Goal: Register for event/course

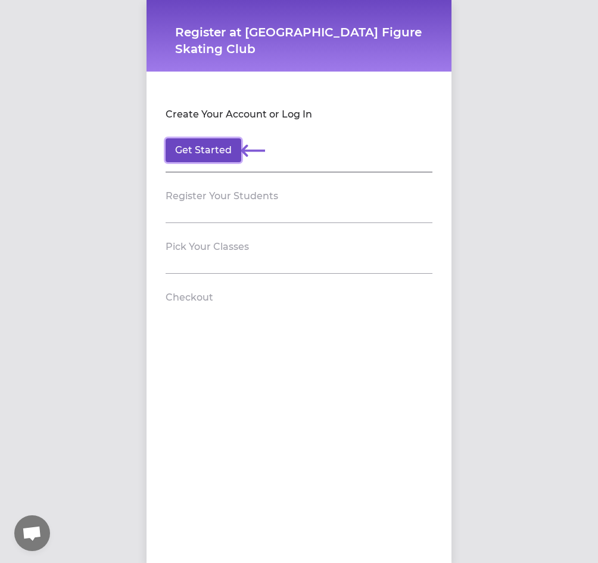
click at [179, 148] on button "Get Started" at bounding box center [204, 150] width 76 height 24
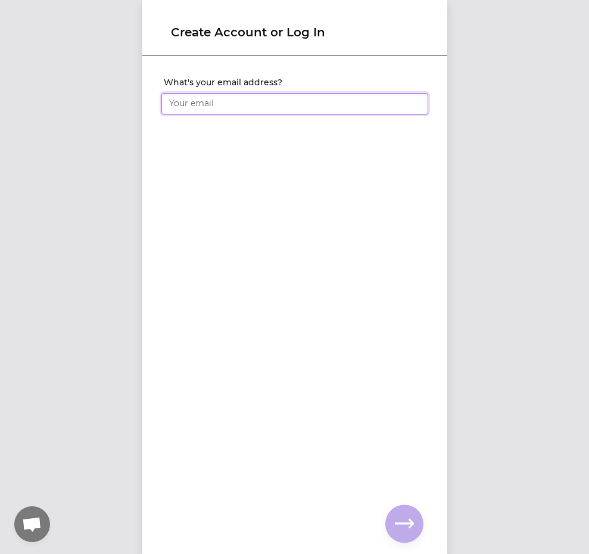
click at [200, 108] on input "What's your email address?" at bounding box center [295, 103] width 267 height 21
type input "goofygirl41@gmail.com"
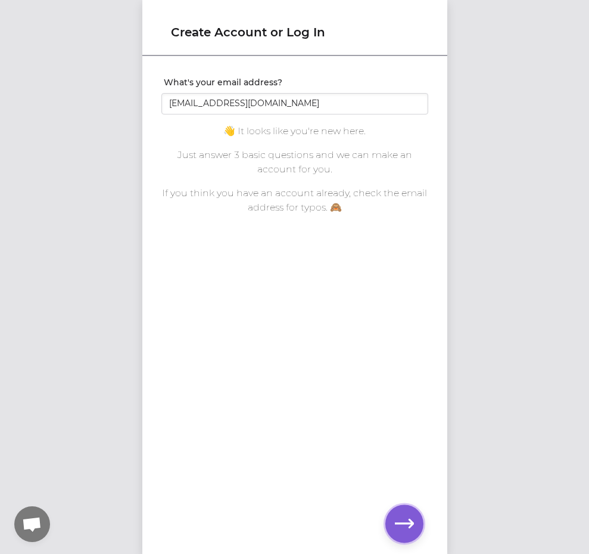
click at [405, 520] on icon "button" at bounding box center [404, 523] width 19 height 19
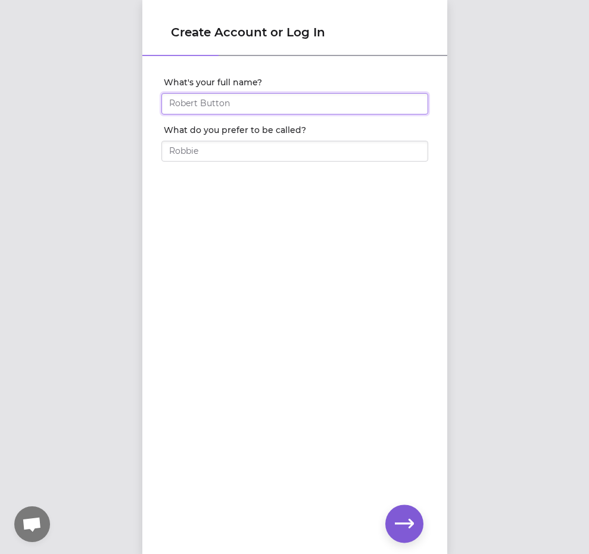
click at [327, 107] on input "What's your full name?" at bounding box center [295, 103] width 267 height 21
type input "[PERSON_NAME]"
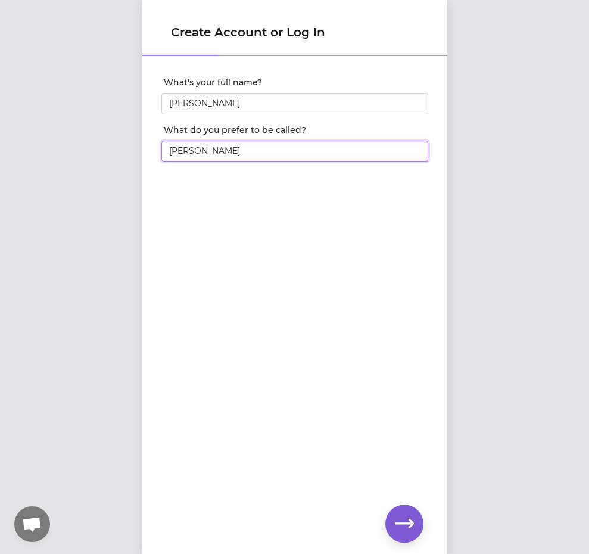
type input "[PERSON_NAME]"
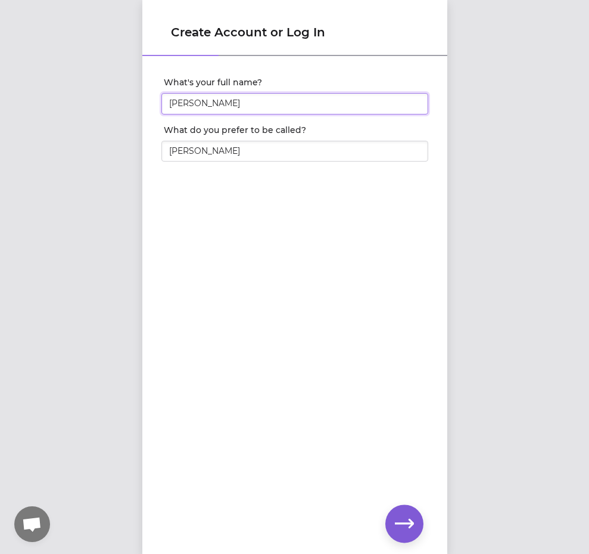
click at [267, 107] on input "[PERSON_NAME]" at bounding box center [295, 103] width 267 height 21
type input "[PERSON_NAME]"
click at [237, 105] on input "goofygirl41@gmail.com" at bounding box center [295, 103] width 267 height 21
drag, startPoint x: 209, startPoint y: 105, endPoint x: 103, endPoint y: 99, distance: 105.7
click at [103, 99] on div "Create Account or Log In What's your email address? goofygirl41@gmail.com You a…" at bounding box center [294, 277] width 589 height 554
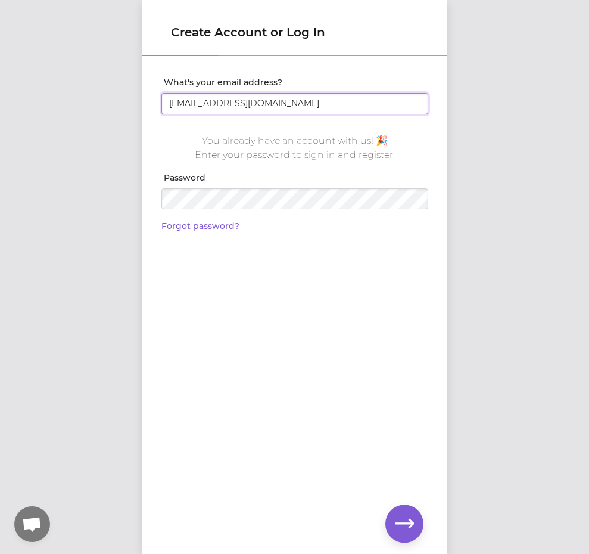
type input "[EMAIL_ADDRESS][DOMAIN_NAME]"
click at [403, 524] on icon "button" at bounding box center [404, 522] width 19 height 9
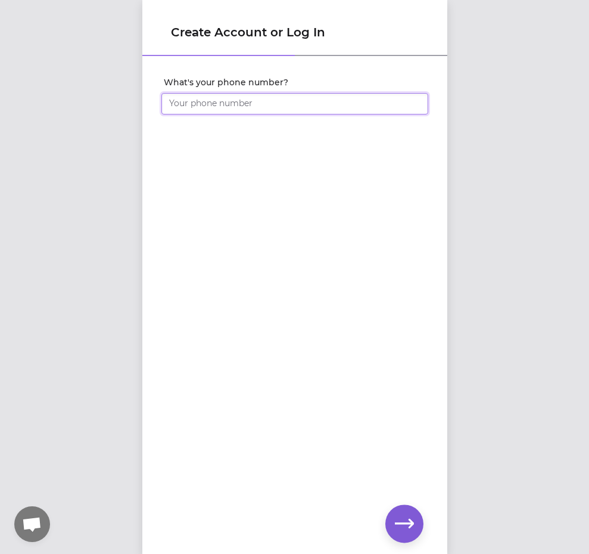
click at [215, 102] on input "What's your phone number?" at bounding box center [295, 103] width 267 height 21
click at [182, 104] on input "(509) 527-762" at bounding box center [295, 103] width 267 height 21
type input "(509) 952-7762"
click at [422, 530] on button "button" at bounding box center [405, 523] width 38 height 38
click at [218, 115] on div at bounding box center [295, 119] width 267 height 10
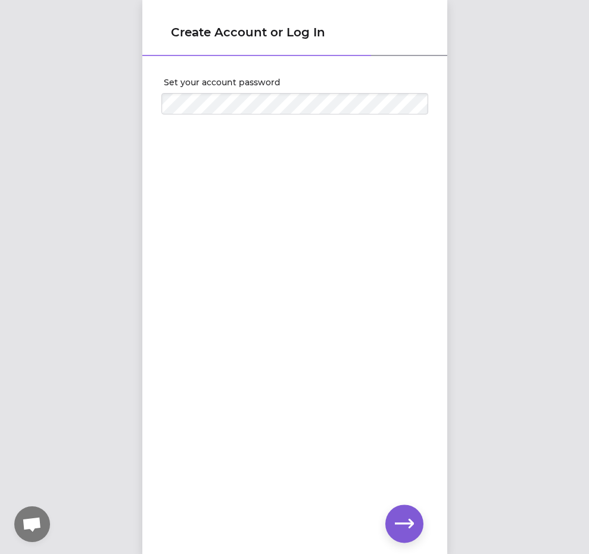
click at [230, 90] on div at bounding box center [295, 101] width 267 height 26
click at [401, 514] on icon "button" at bounding box center [404, 523] width 19 height 19
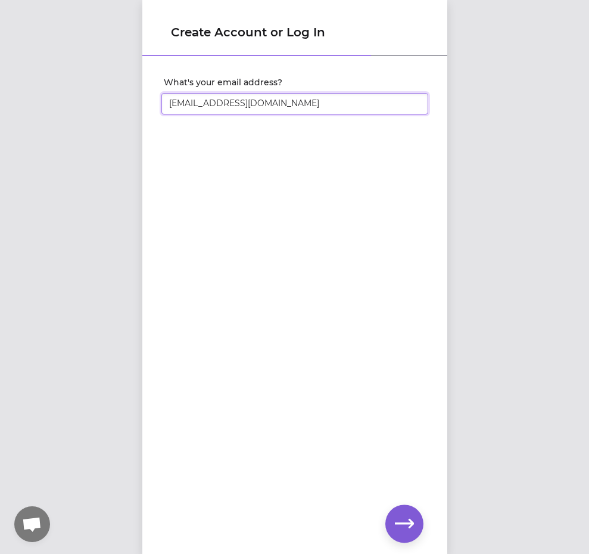
click at [277, 95] on input "[EMAIL_ADDRESS][DOMAIN_NAME]" at bounding box center [295, 103] width 267 height 21
drag, startPoint x: 213, startPoint y: 108, endPoint x: 104, endPoint y: 104, distance: 109.1
click at [104, 104] on div "Create Account or Log In What's your email address? riehlelena0@gmail.com You a…" at bounding box center [294, 277] width 589 height 554
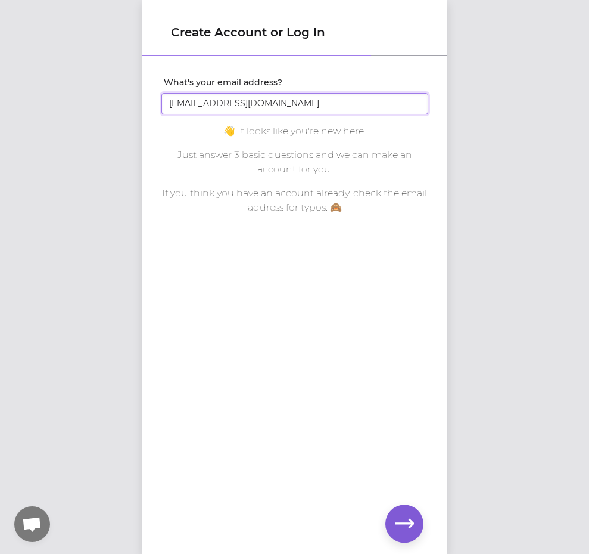
type input "[EMAIL_ADDRESS][DOMAIN_NAME]"
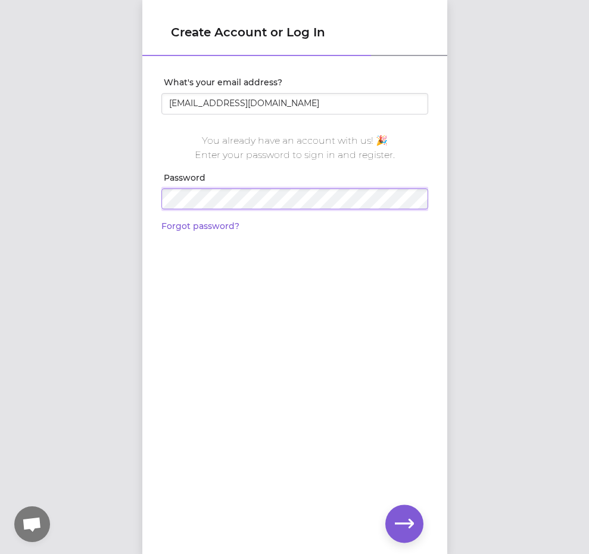
click input "submit" at bounding box center [0, 0] width 0 height 0
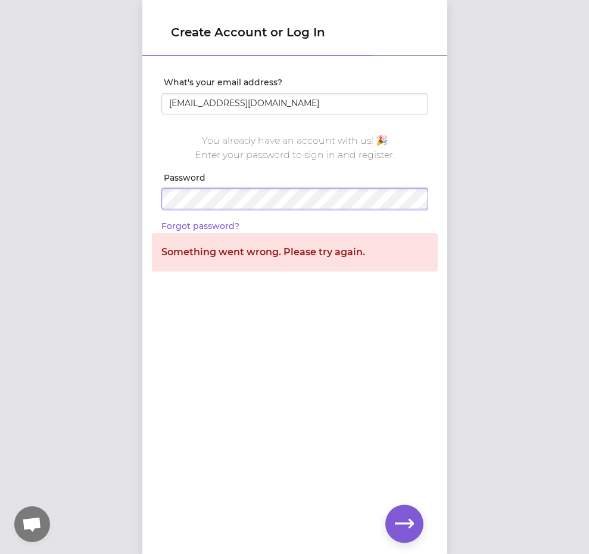
click input "submit" at bounding box center [0, 0] width 0 height 0
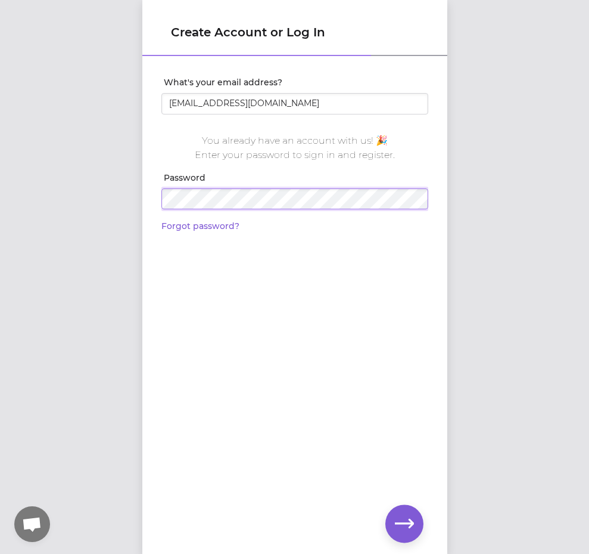
click input "submit" at bounding box center [0, 0] width 0 height 0
click at [213, 221] on link "Forgot password?" at bounding box center [201, 226] width 78 height 11
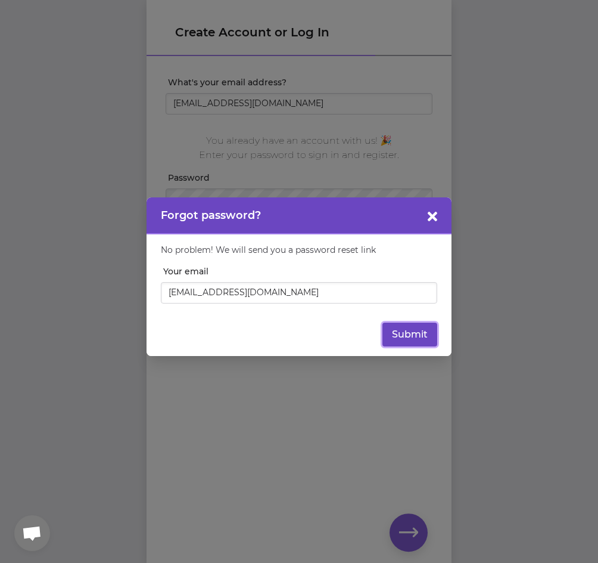
click at [390, 339] on button "Submit" at bounding box center [410, 334] width 55 height 24
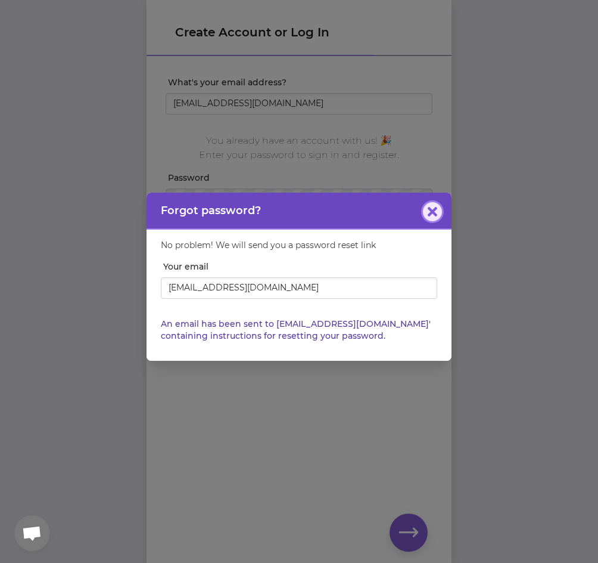
click at [442, 213] on button "button" at bounding box center [432, 211] width 19 height 19
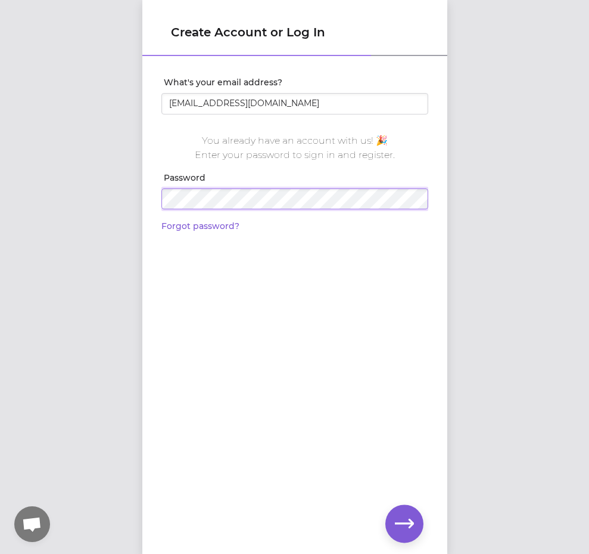
click input "submit" at bounding box center [0, 0] width 0 height 0
click at [399, 518] on icon "button" at bounding box center [404, 523] width 19 height 19
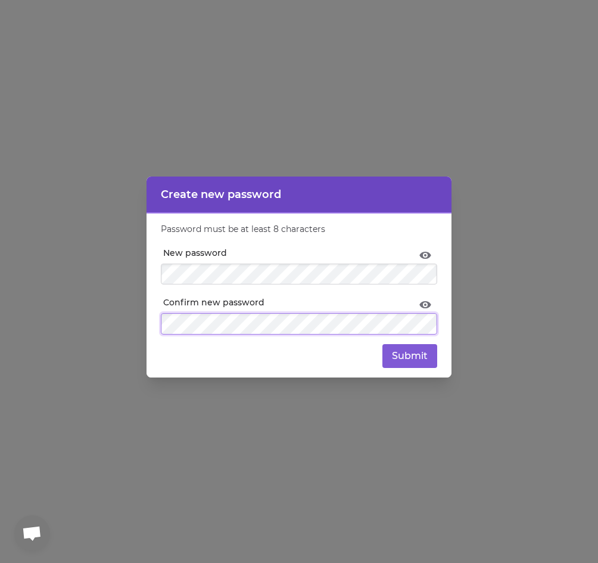
click at [383, 344] on button "Submit" at bounding box center [410, 356] width 55 height 24
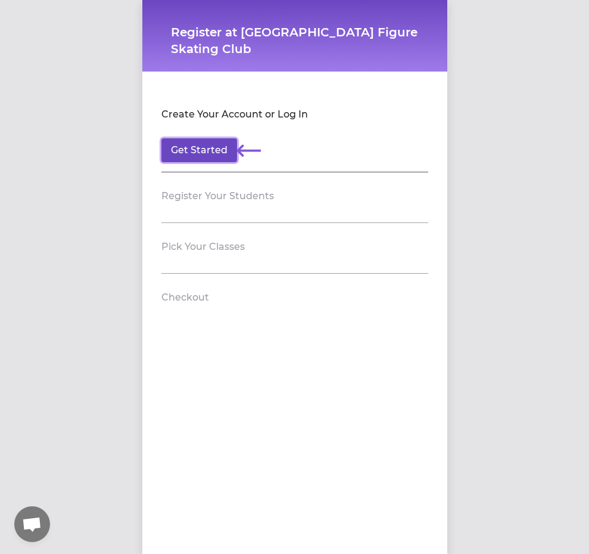
click at [204, 156] on button "Get Started" at bounding box center [200, 150] width 76 height 24
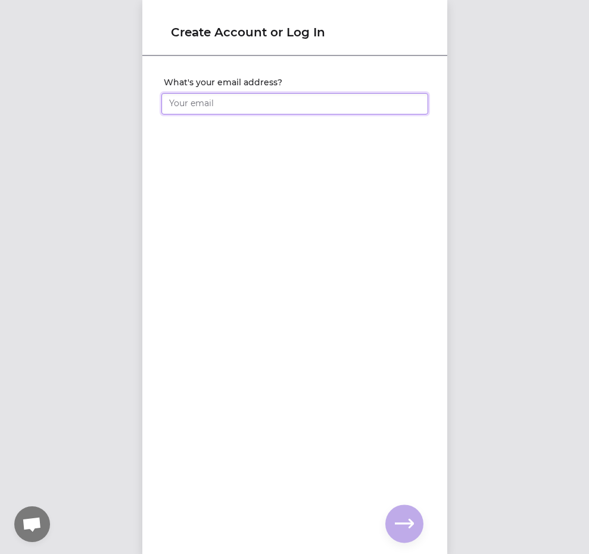
click at [219, 108] on input "What's your email address?" at bounding box center [295, 103] width 267 height 21
type input "[EMAIL_ADDRESS][DOMAIN_NAME]"
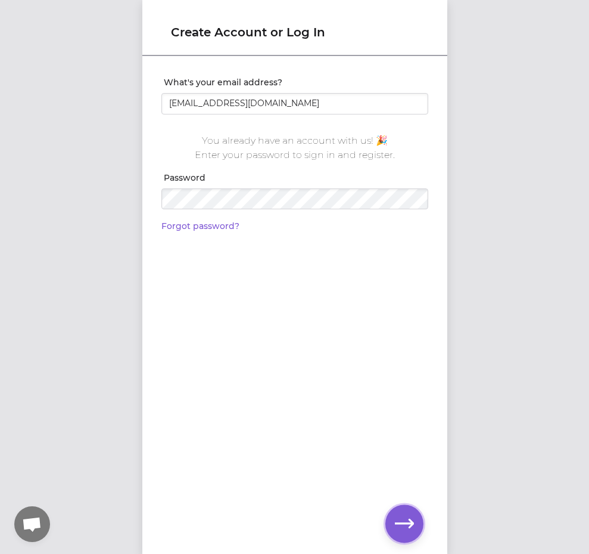
click at [394, 510] on button "button" at bounding box center [405, 523] width 38 height 38
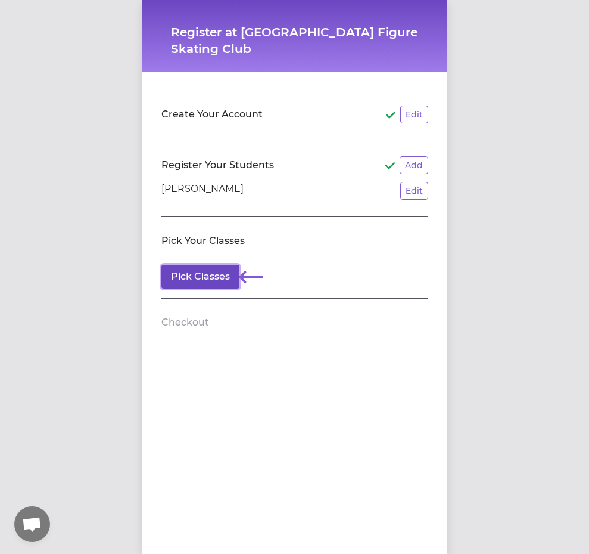
click at [213, 277] on button "Pick Classes" at bounding box center [201, 277] width 78 height 24
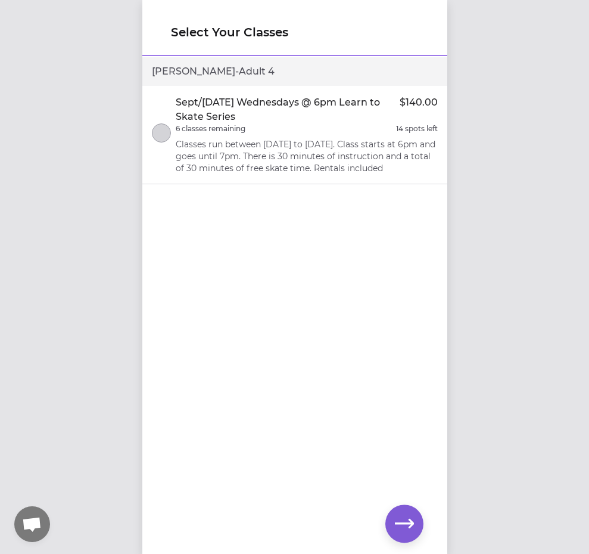
click at [160, 170] on li "Sept/[DATE] Wednesdays @ 6pm Learn to Skate Series $140.00 6 classes remaining …" at bounding box center [294, 135] width 305 height 98
click at [408, 522] on icon "button" at bounding box center [404, 523] width 19 height 19
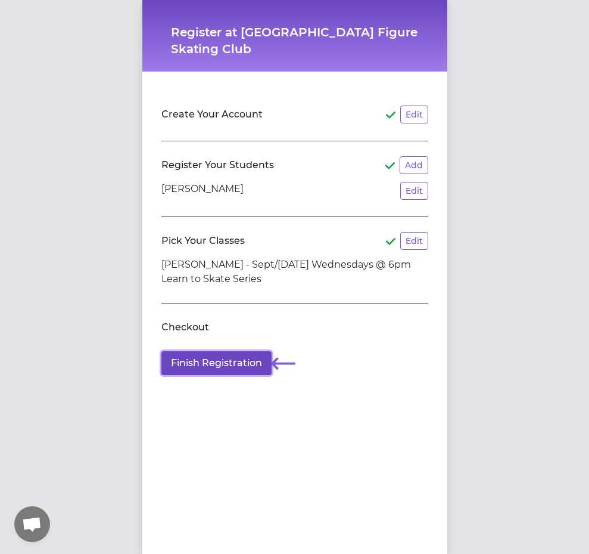
click at [232, 364] on button "Finish Registration" at bounding box center [217, 363] width 110 height 24
